Goal: Task Accomplishment & Management: Use online tool/utility

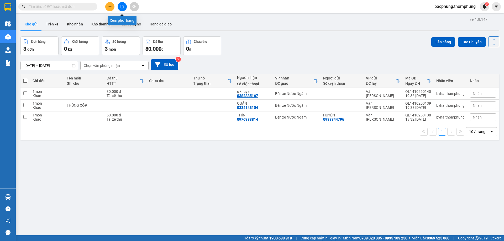
click at [119, 5] on button at bounding box center [122, 6] width 9 height 9
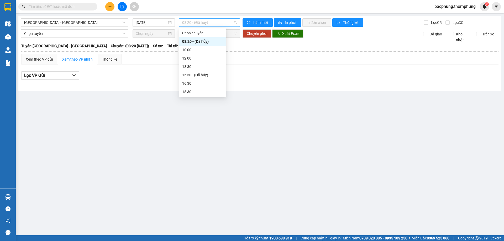
click at [220, 23] on span "08:20 - (Đã hủy)" at bounding box center [209, 23] width 55 height 8
click at [196, 93] on div "18:30" at bounding box center [202, 92] width 41 height 6
